Goal: Find specific page/section: Find specific page/section

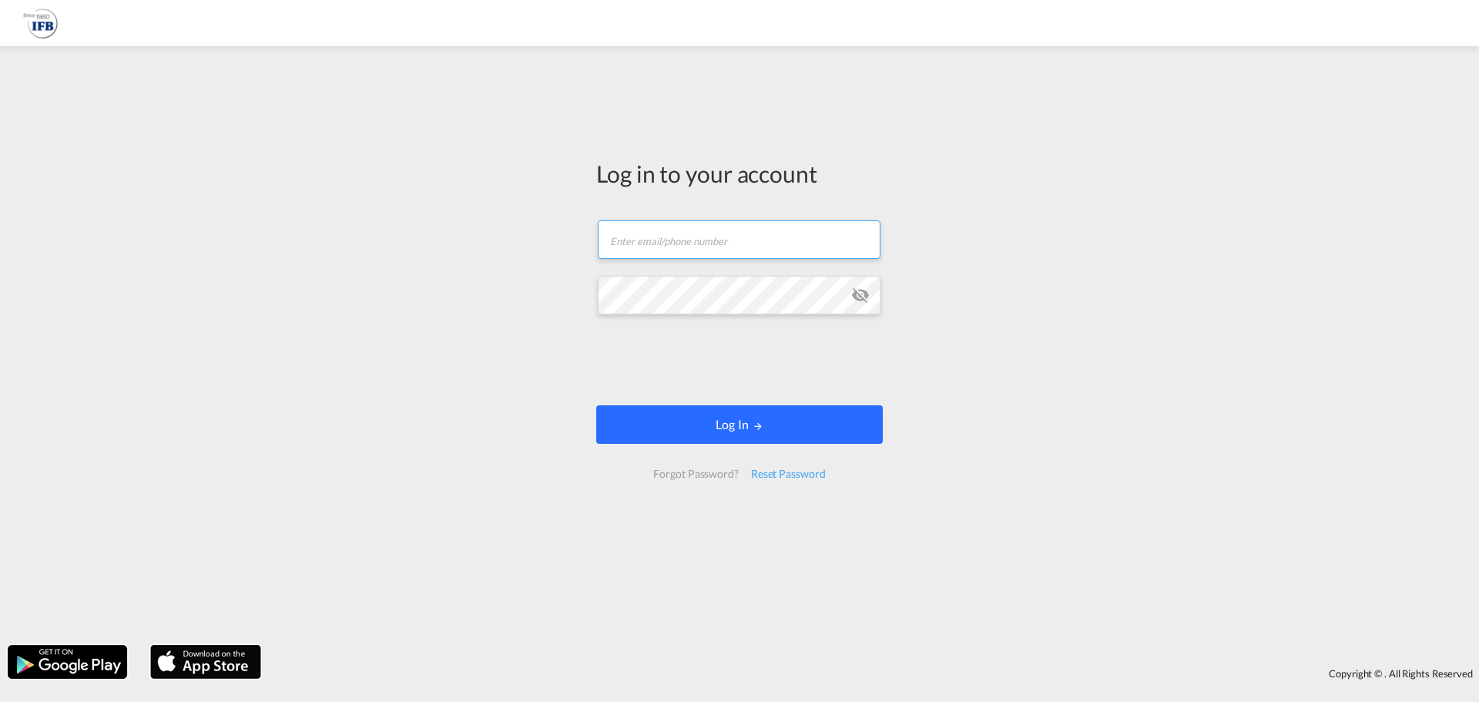
type input "[EMAIL_ADDRESS][PERSON_NAME][DOMAIN_NAME]"
click at [728, 424] on button "Log In" at bounding box center [739, 424] width 287 height 39
